Goal: Task Accomplishment & Management: Manage account settings

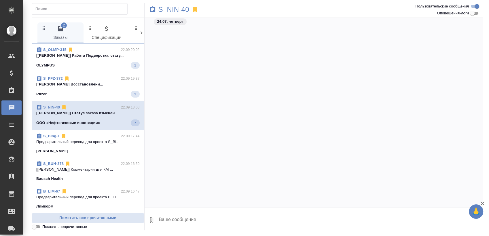
scroll to position [2762, 0]
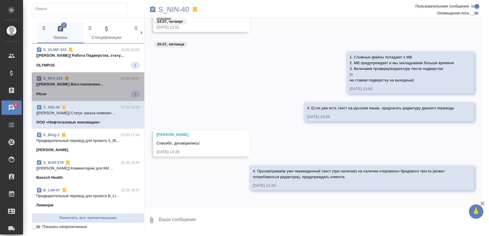
click at [97, 79] on div "S_PFZ-372 22.09 19:37" at bounding box center [87, 79] width 103 height 6
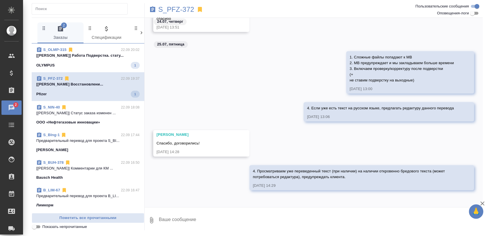
scroll to position [49, 0]
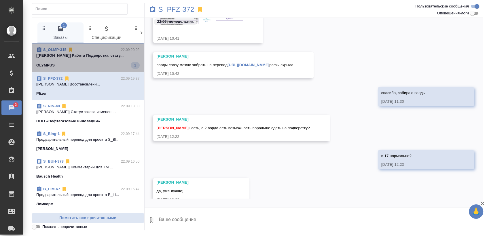
click at [90, 56] on p "[Дзюндзя Нина] Работа Подверстка. стату..." at bounding box center [87, 56] width 103 height 6
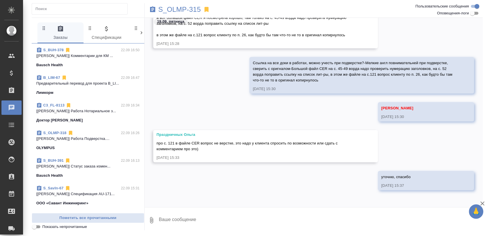
scroll to position [0, 0]
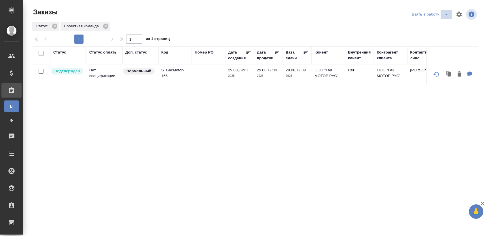
click at [443, 12] on icon "split button" at bounding box center [446, 14] width 7 height 7
click at [414, 26] on li "Мои заказы" at bounding box center [426, 25] width 48 height 9
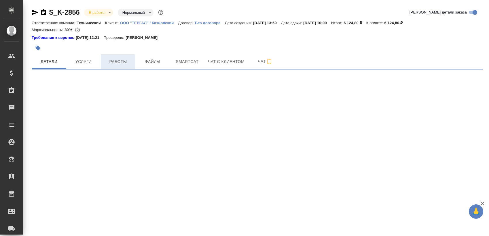
select select "RU"
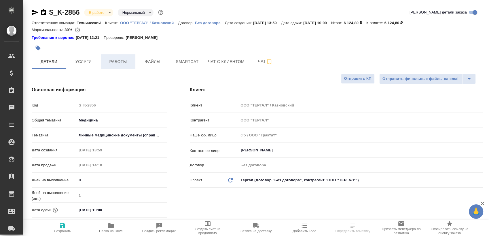
type textarea "x"
click at [120, 63] on span "Работы" at bounding box center [118, 61] width 28 height 7
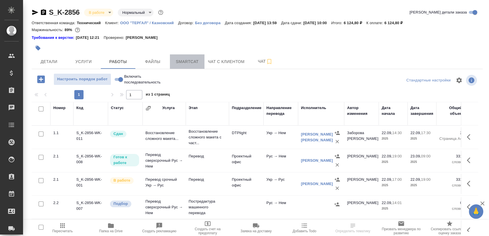
click at [194, 64] on span "Smartcat" at bounding box center [187, 61] width 28 height 7
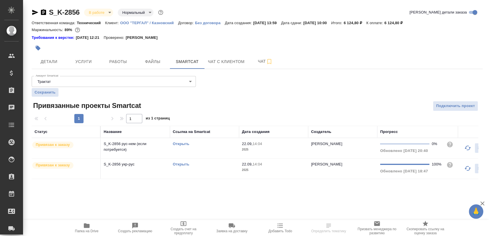
click at [179, 164] on link "Открыть" at bounding box center [181, 164] width 16 height 4
click at [184, 145] on link "Открыть" at bounding box center [181, 144] width 16 height 4
click at [46, 12] on icon "button" at bounding box center [43, 12] width 5 height 6
click at [120, 64] on span "Работы" at bounding box center [118, 61] width 28 height 7
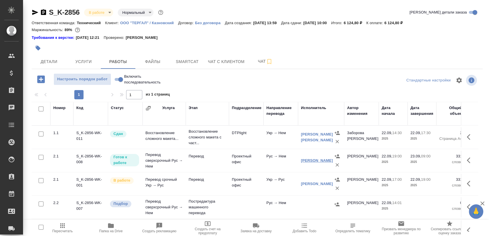
click at [312, 160] on link "Чикиндина-Котович Екатерина Александровна" at bounding box center [317, 160] width 32 height 4
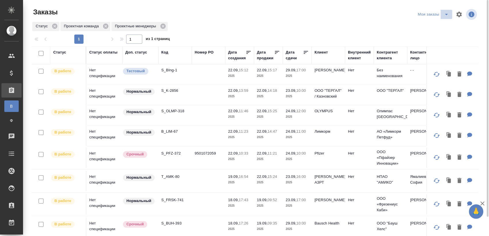
click at [445, 16] on icon "split button" at bounding box center [446, 14] width 7 height 7
click at [428, 24] on li "Взять в работу" at bounding box center [434, 25] width 48 height 9
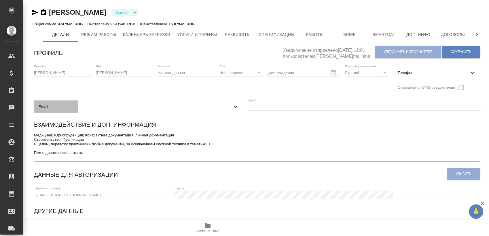
click at [244, 101] on div "Email" at bounding box center [139, 107] width 210 height 13
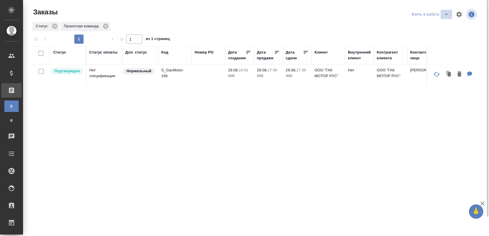
click at [445, 13] on icon "split button" at bounding box center [446, 14] width 7 height 7
click at [284, 111] on div "Статус Статус оплаты Доп. статус Код Номер PO Дата создания Дата продажи Дата с…" at bounding box center [255, 149] width 447 height 207
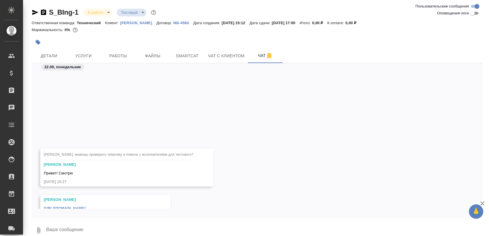
scroll to position [85, 0]
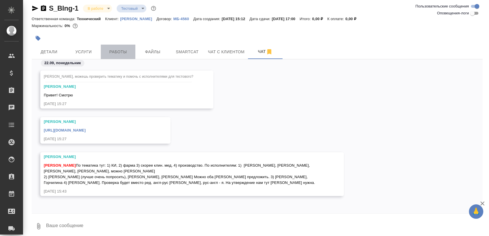
click at [122, 50] on span "Работы" at bounding box center [118, 51] width 28 height 7
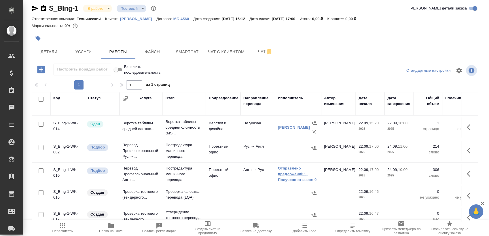
click at [287, 172] on link "Отправлено предложений: 1" at bounding box center [298, 172] width 40 height 12
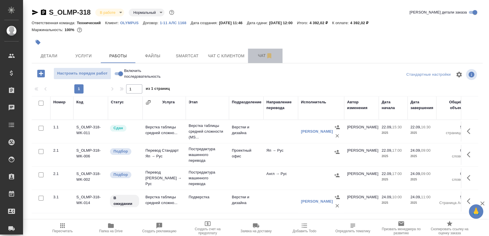
click at [252, 56] on span "Чат" at bounding box center [265, 55] width 28 height 7
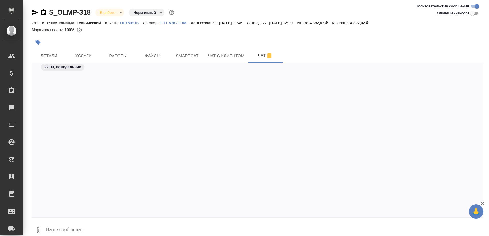
scroll to position [231, 0]
